Goal: Download file/media

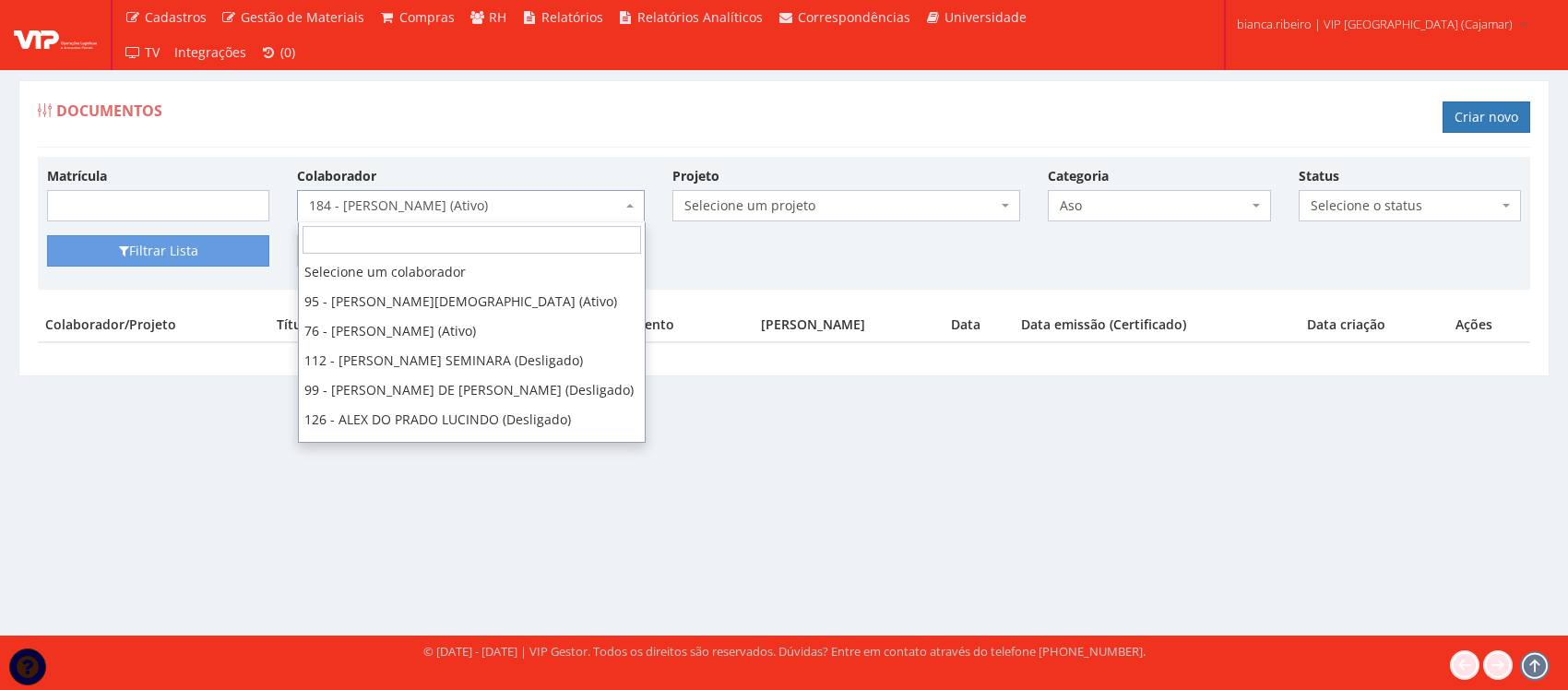
click at [601, 208] on span "184 - [PERSON_NAME] (Ativo)" at bounding box center [465, 206] width 312 height 19
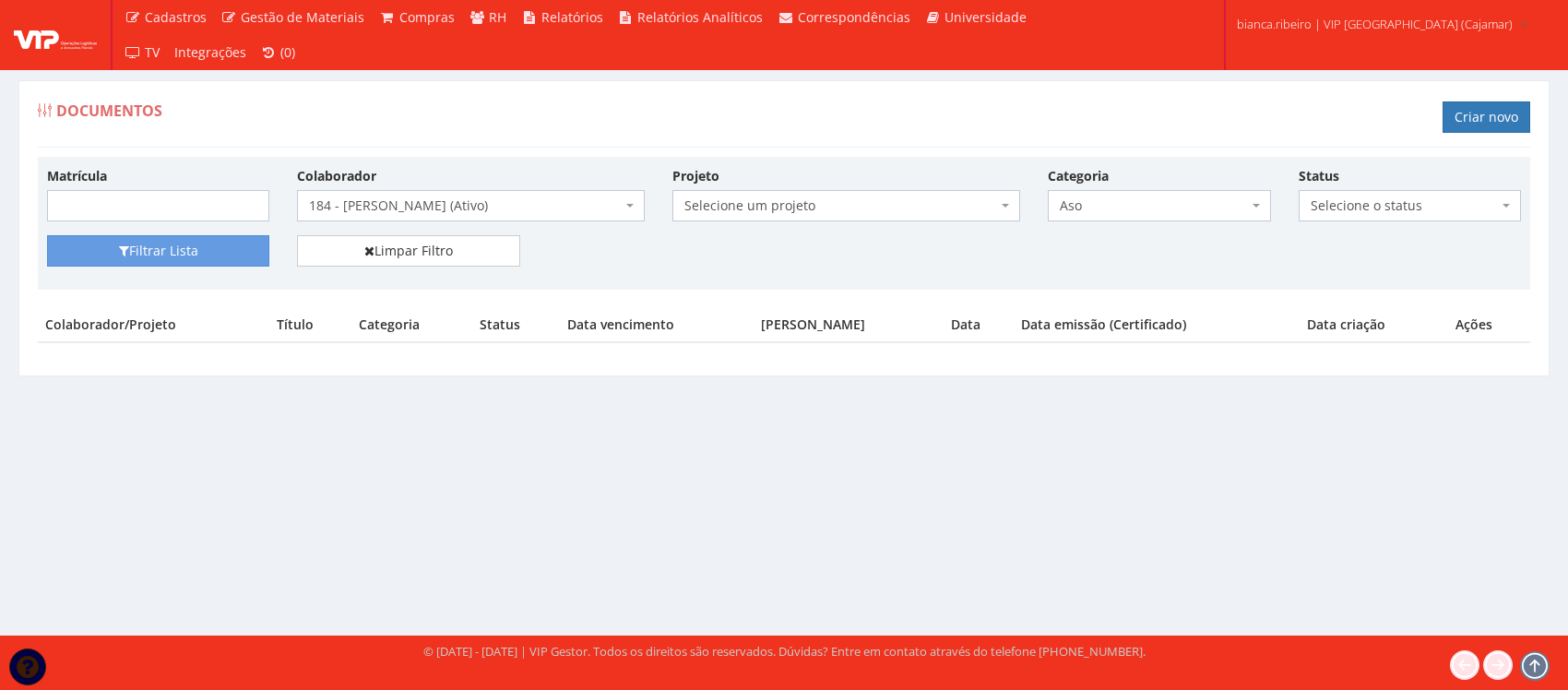
click at [489, 129] on div "Documentos Criar novo" at bounding box center [784, 119] width 1492 height 55
click at [577, 214] on span "184 - [PERSON_NAME] (Ativo)" at bounding box center [465, 206] width 312 height 19
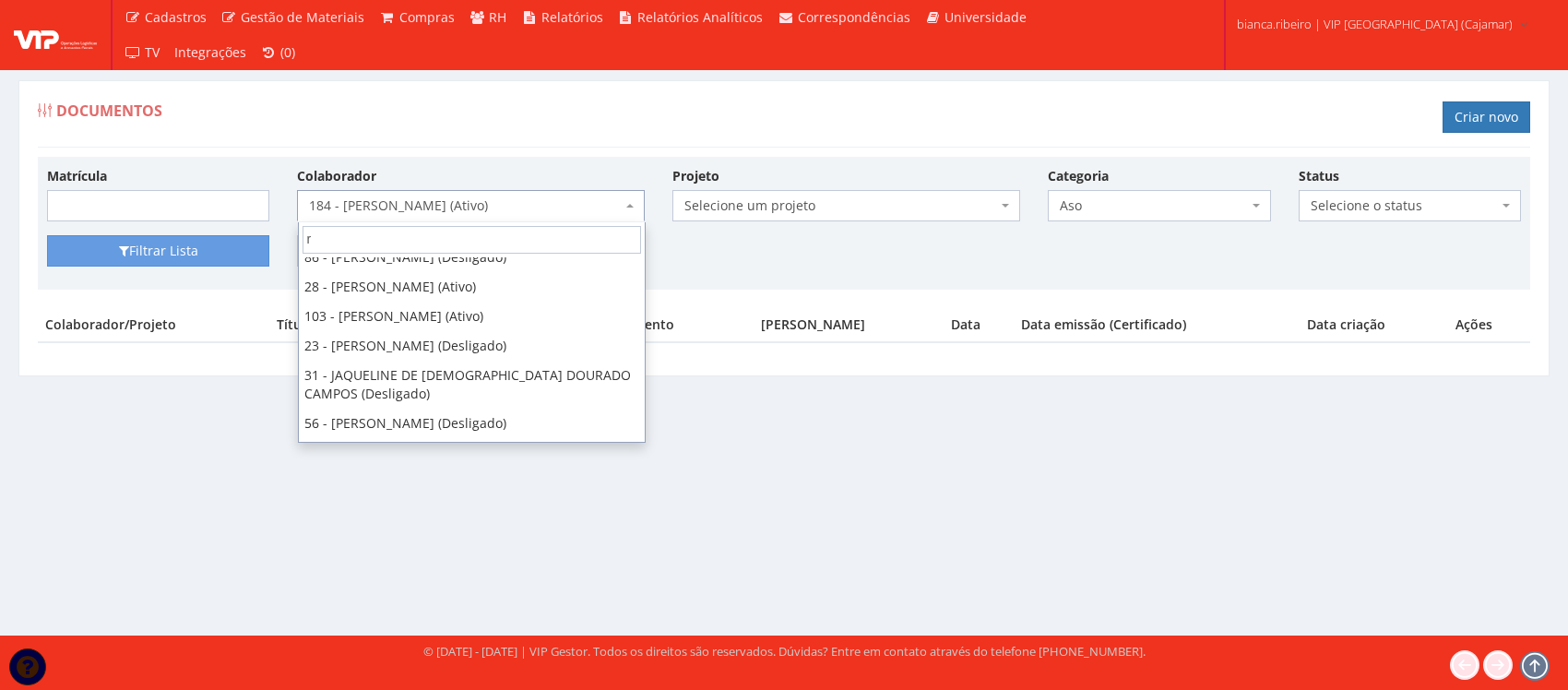
scroll to position [0, 0]
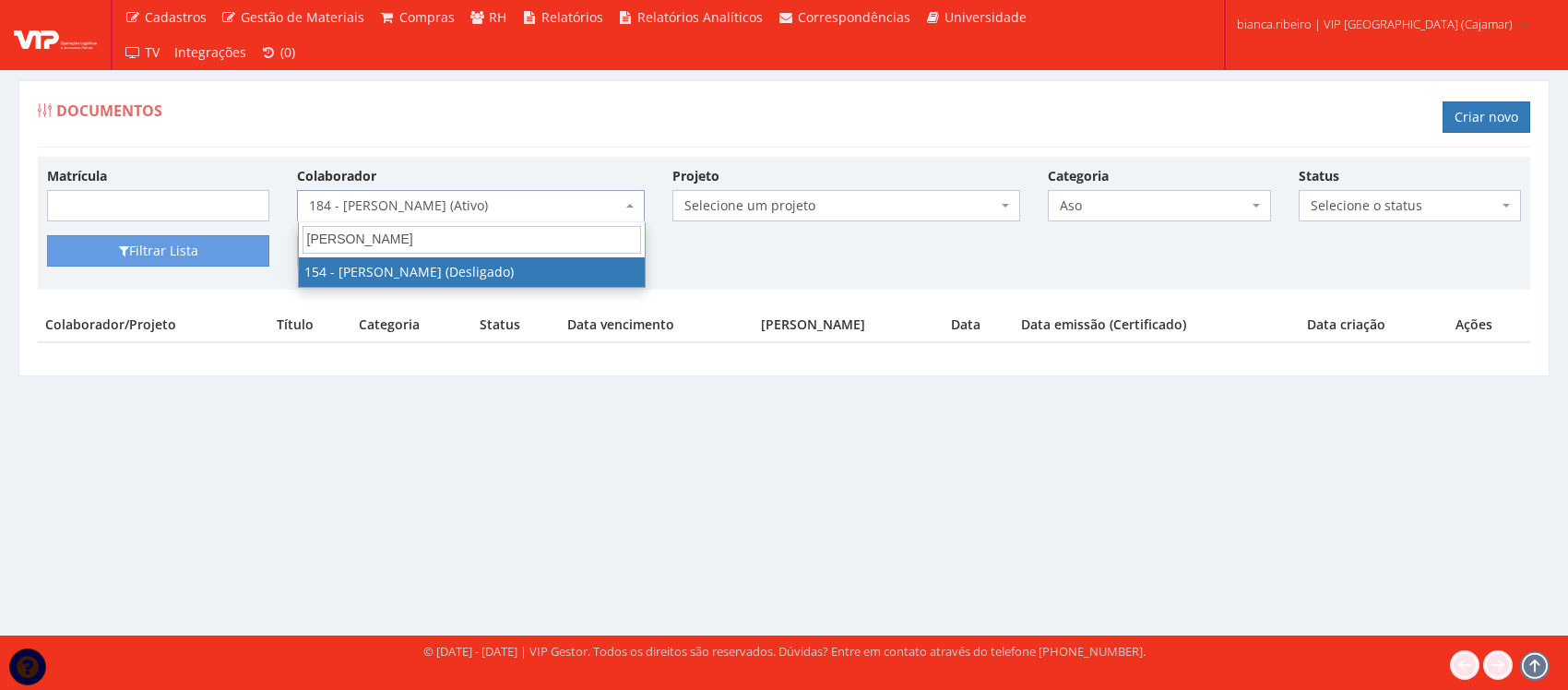
type input "rodrigo mai"
select select "3954"
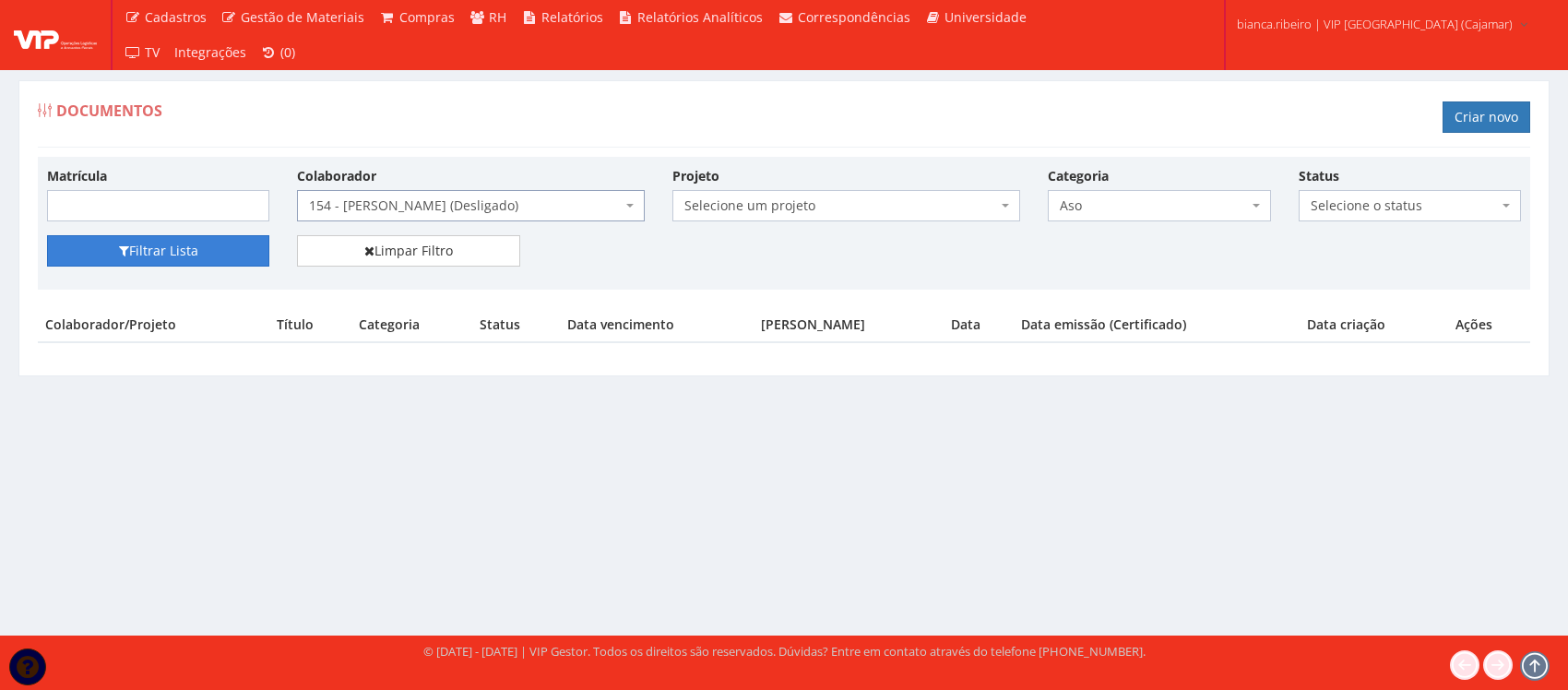
click at [263, 254] on button "Filtrar Lista" at bounding box center [158, 251] width 222 height 32
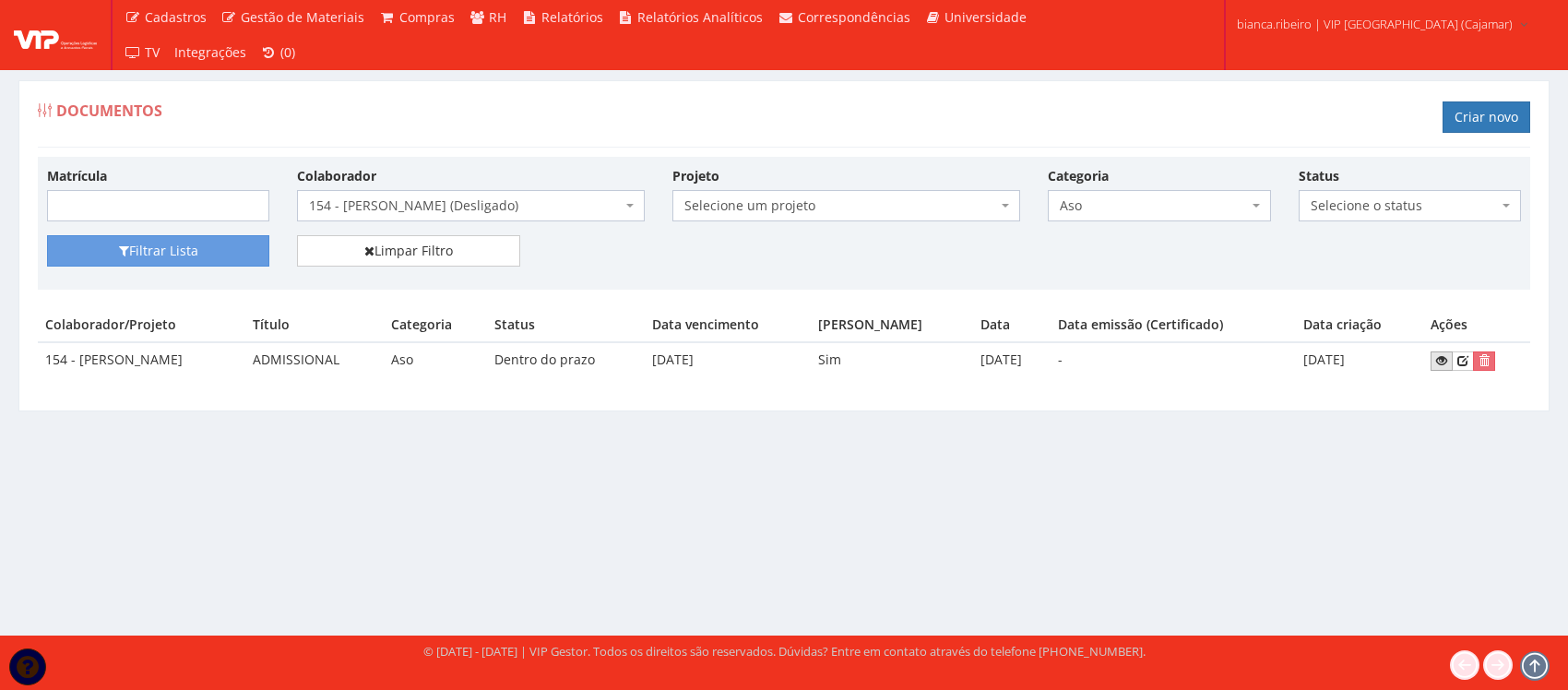
click at [1445, 361] on icon at bounding box center [1442, 361] width 11 height 13
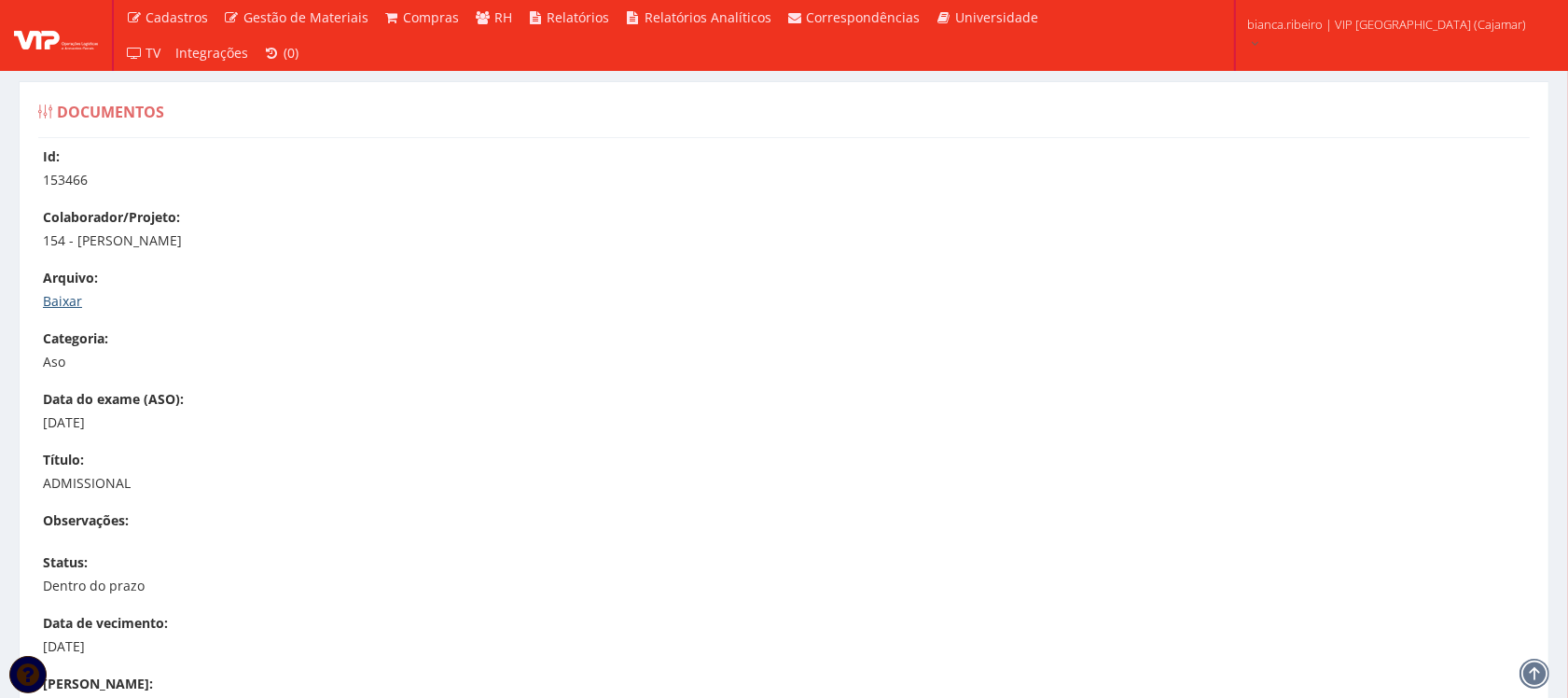
click at [76, 297] on link "Baixar" at bounding box center [62, 301] width 40 height 18
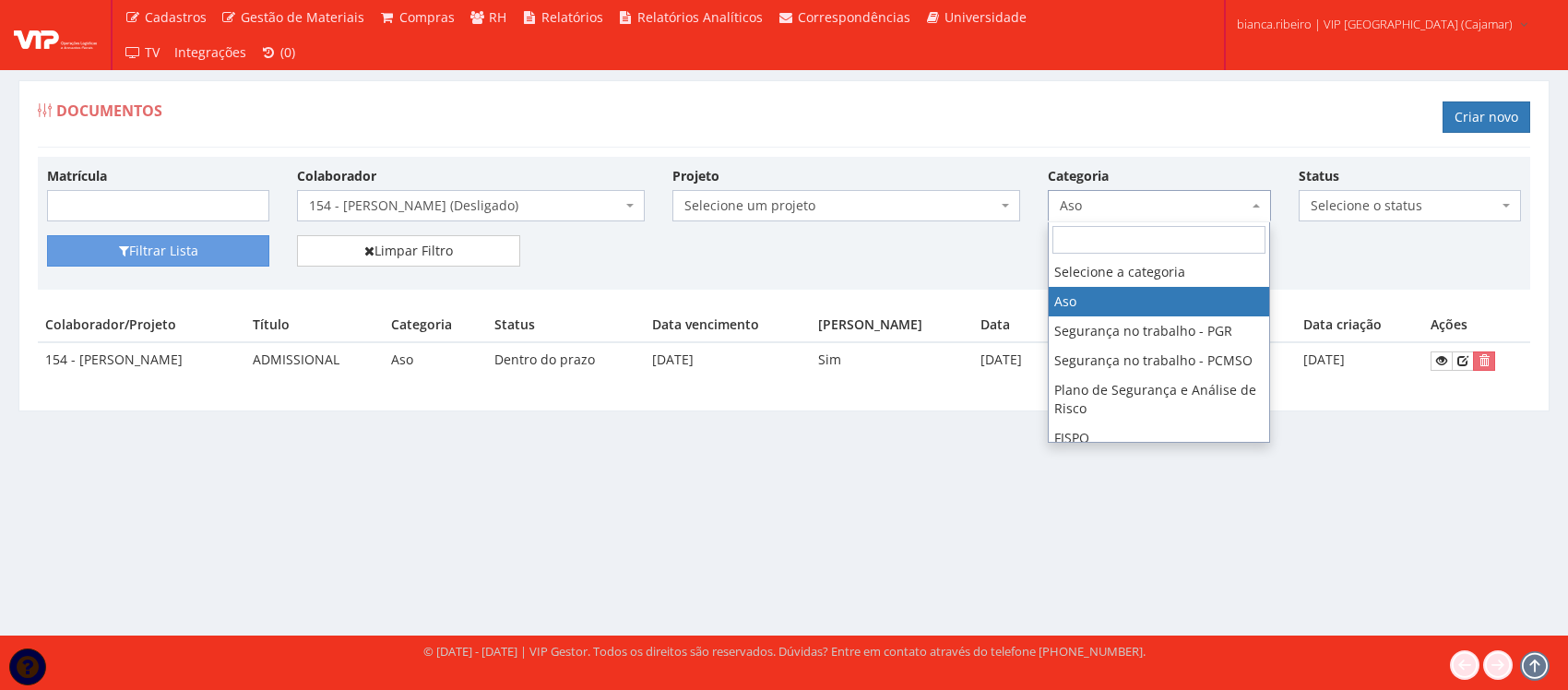
click at [1207, 216] on span "Aso" at bounding box center [1159, 206] width 222 height 32
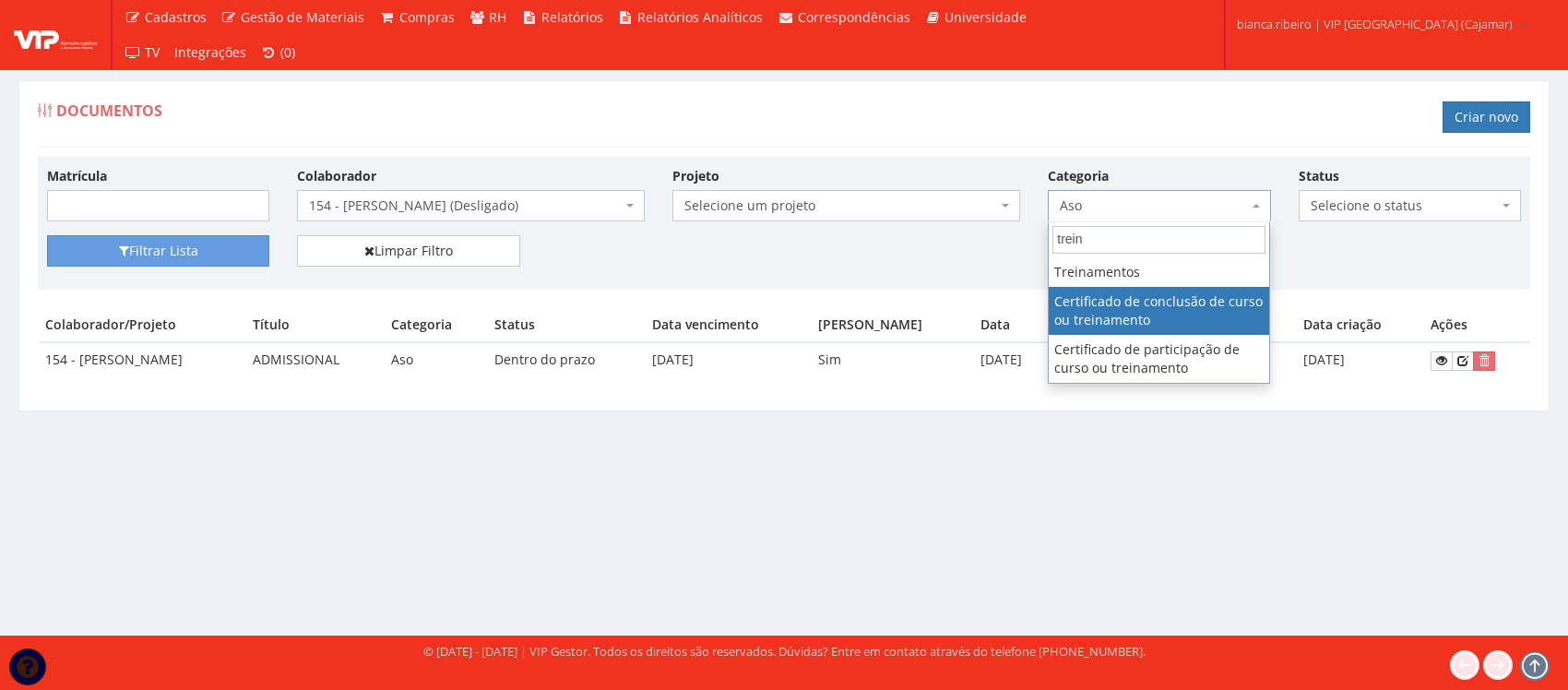
type input "trein"
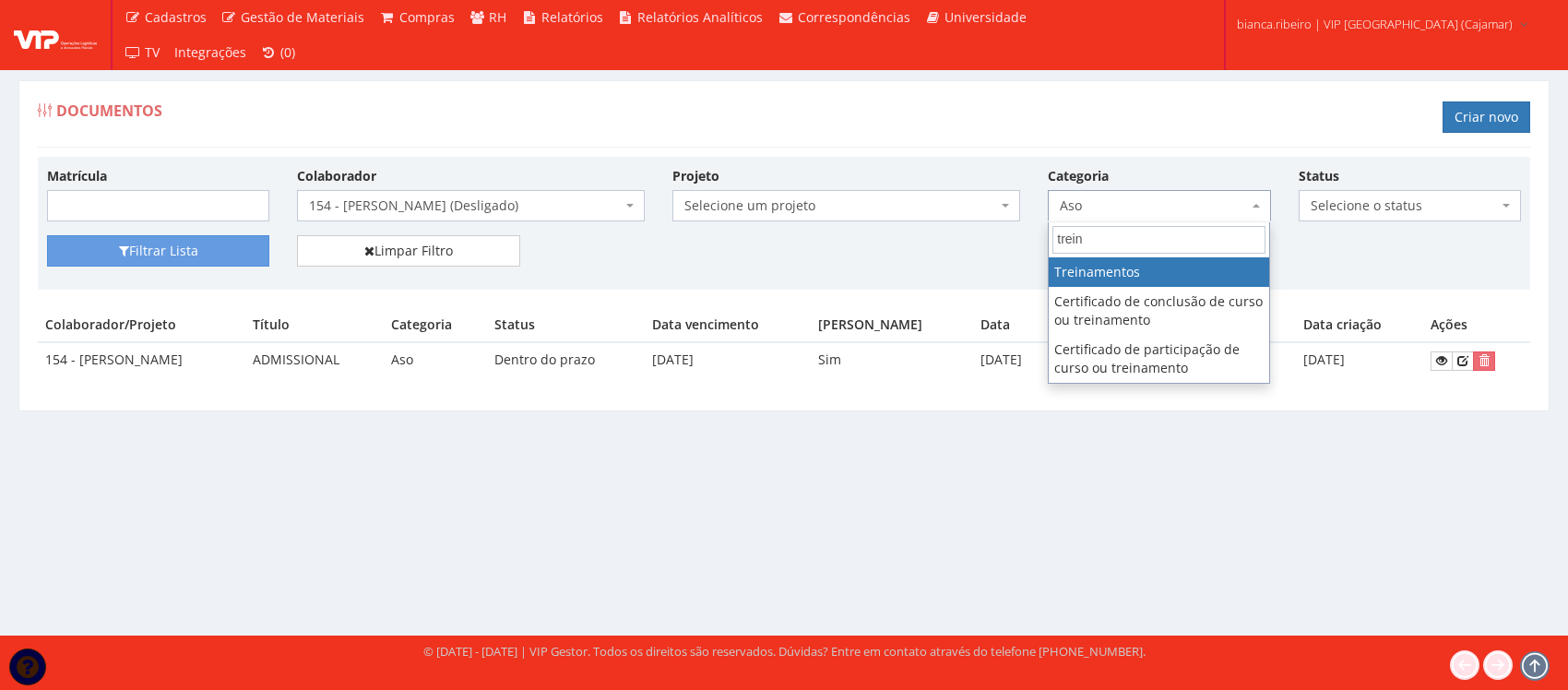
select select "treinamento"
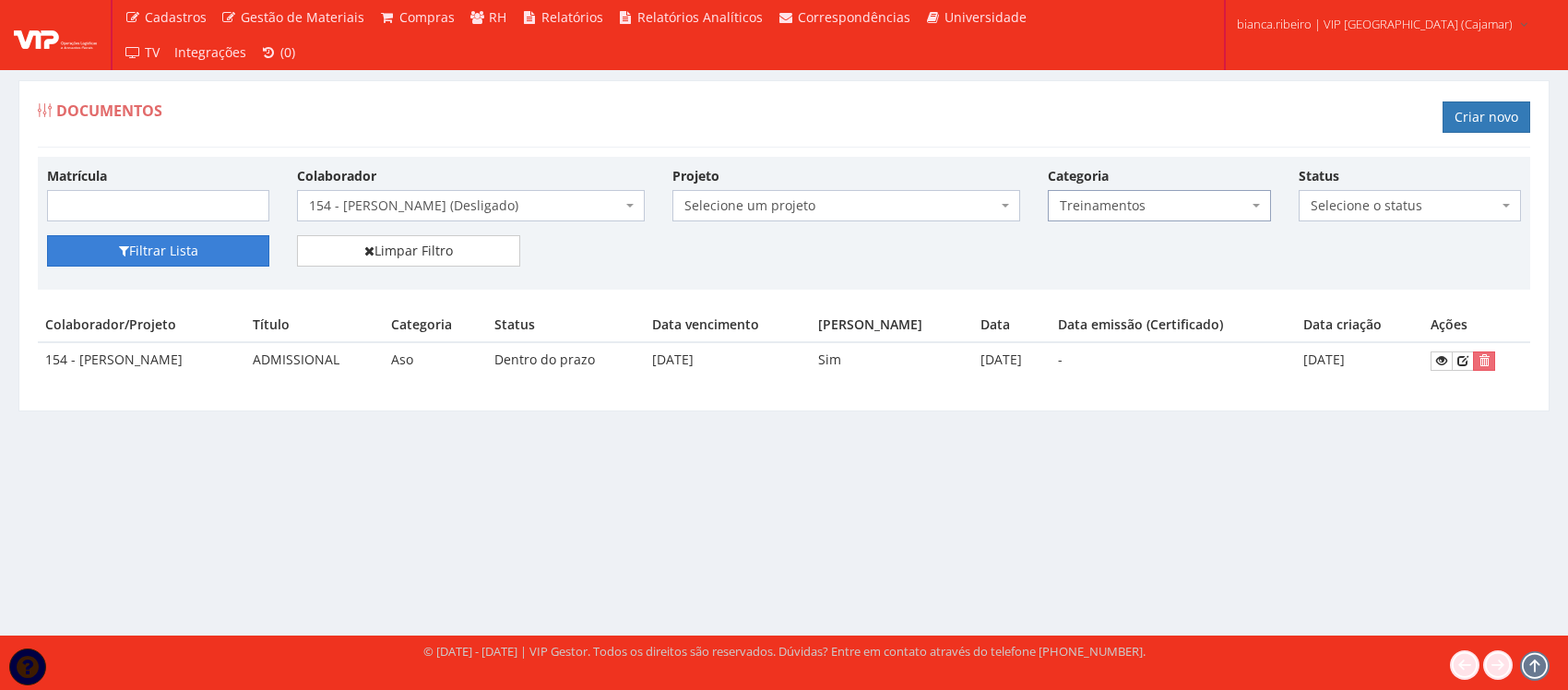
click at [187, 258] on button "Filtrar Lista" at bounding box center [158, 251] width 222 height 32
